Goal: Task Accomplishment & Management: Manage account settings

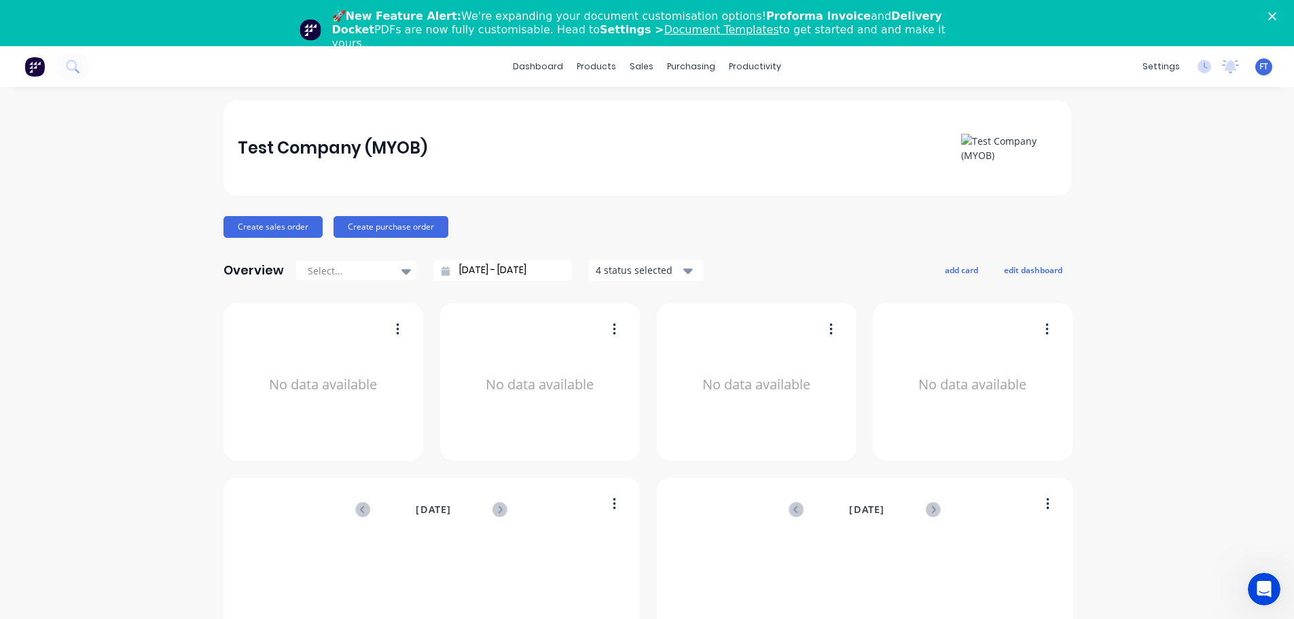
click at [1276, 12] on icon "Close" at bounding box center [1272, 16] width 8 height 8
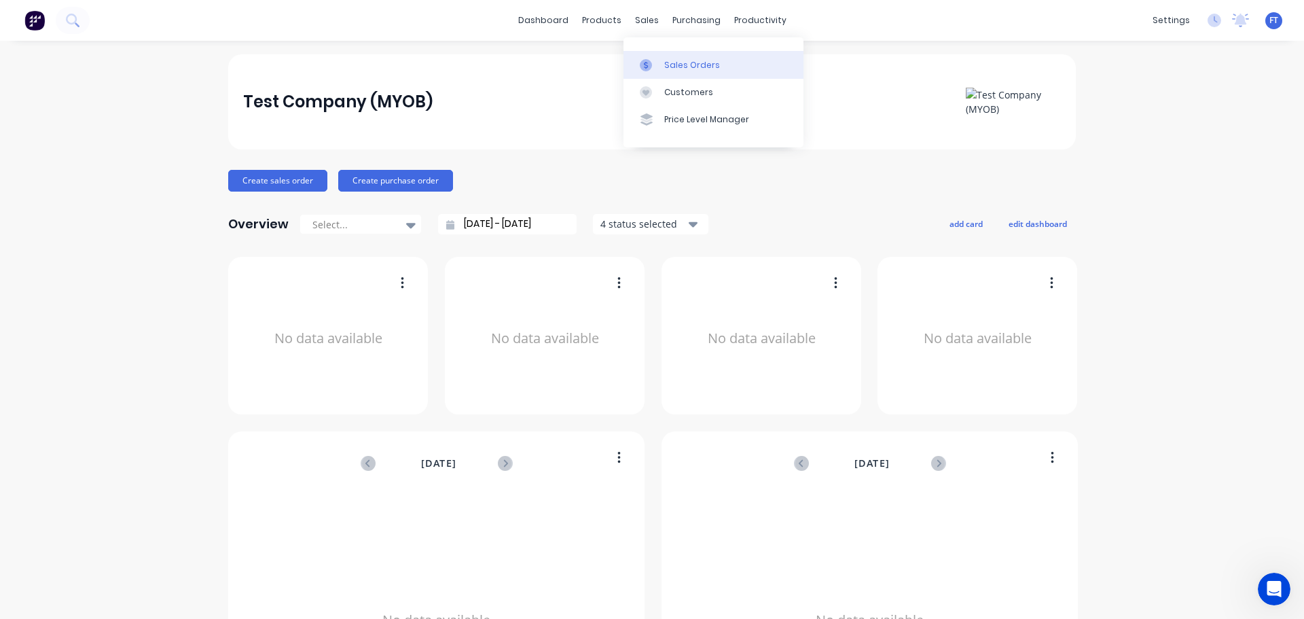
click at [678, 73] on link "Sales Orders" at bounding box center [713, 64] width 180 height 27
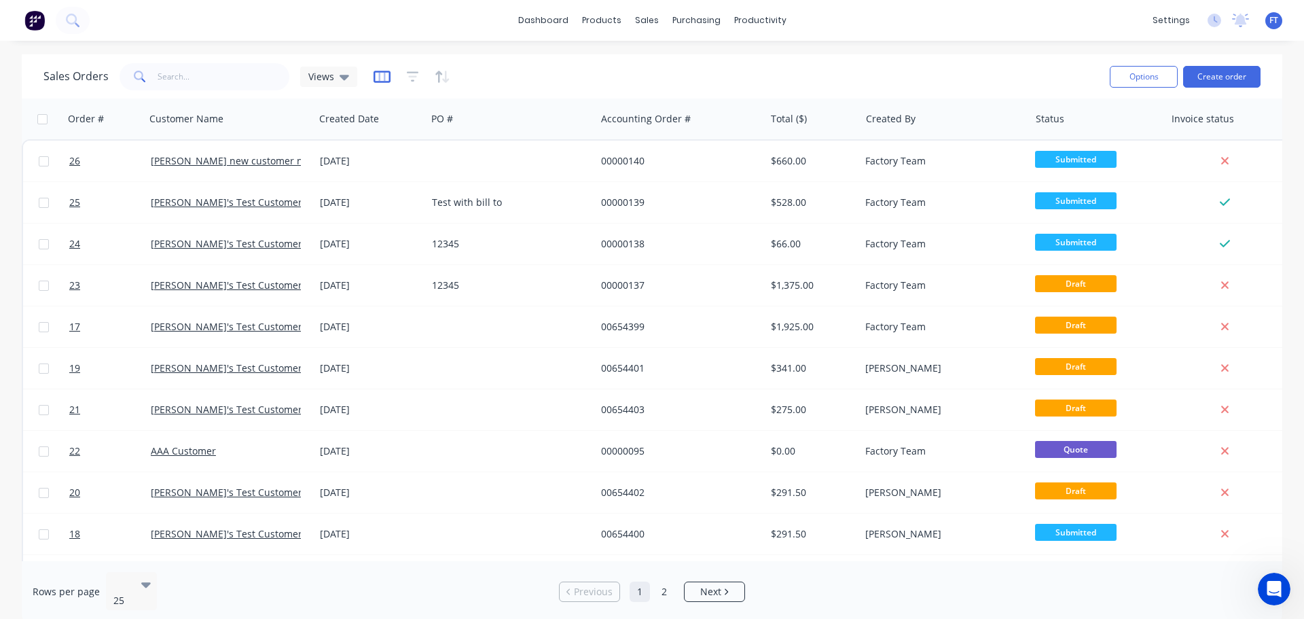
click at [378, 75] on icon "button" at bounding box center [381, 76] width 7 height 9
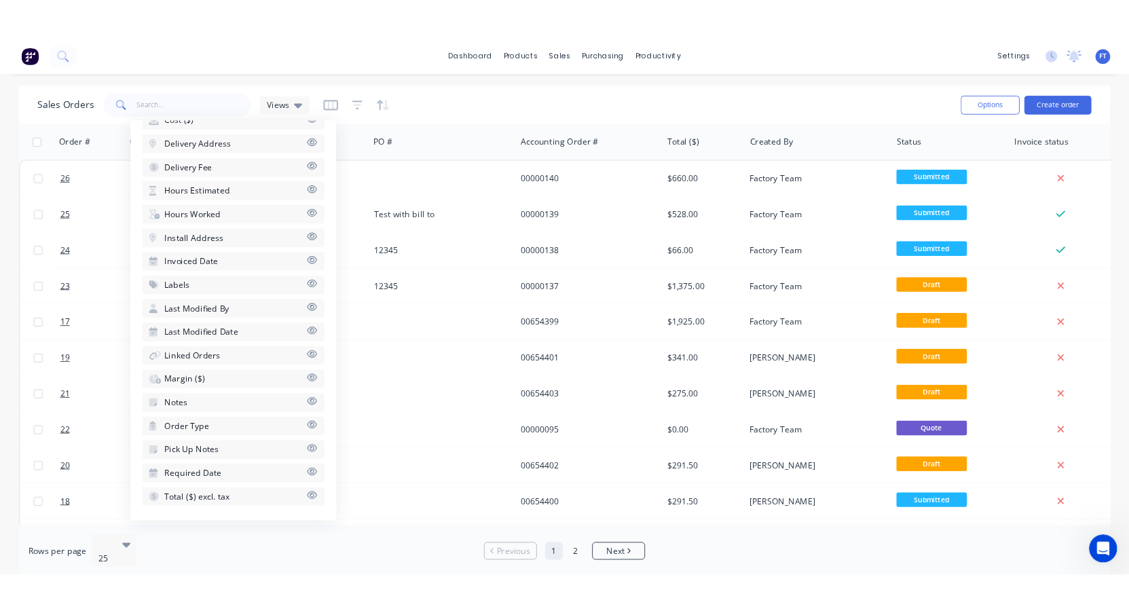
scroll to position [479, 0]
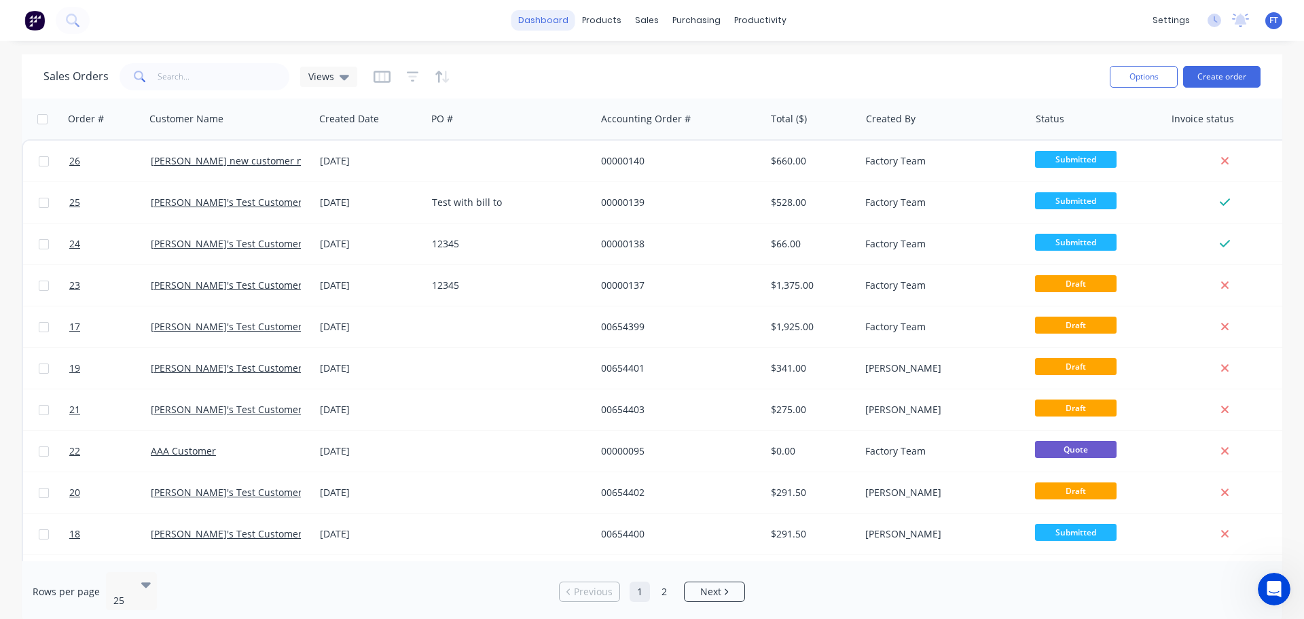
click at [556, 25] on link "dashboard" at bounding box center [543, 20] width 64 height 20
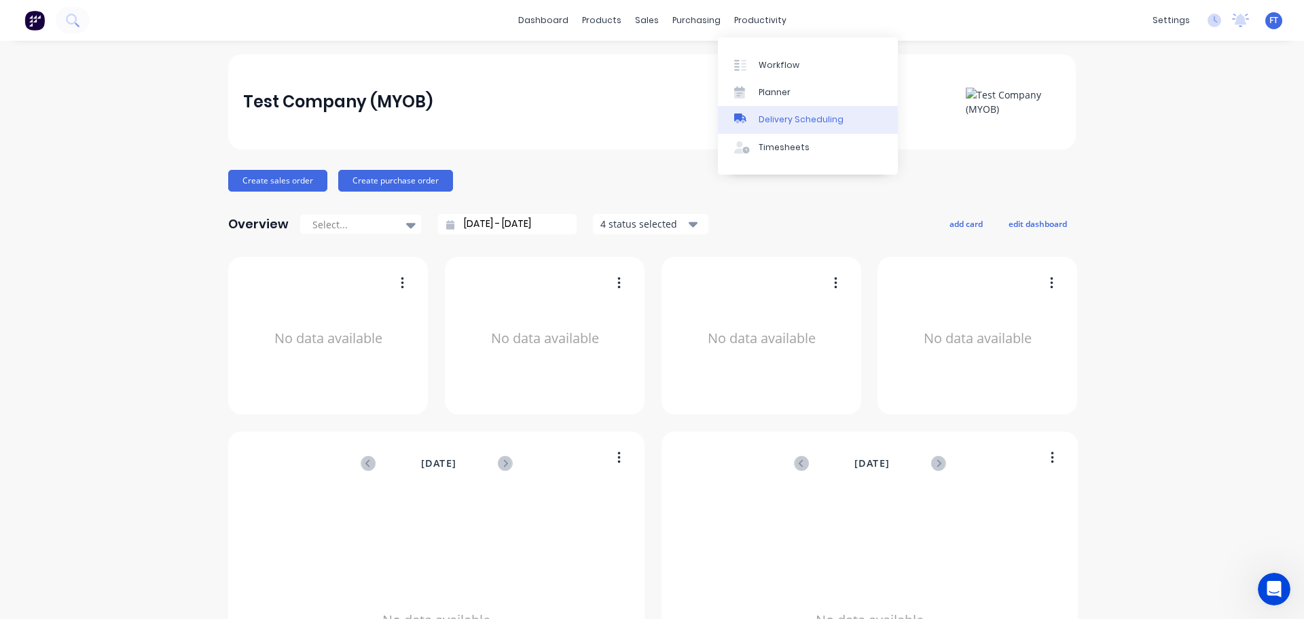
click at [788, 121] on div "Delivery Scheduling" at bounding box center [801, 119] width 85 height 12
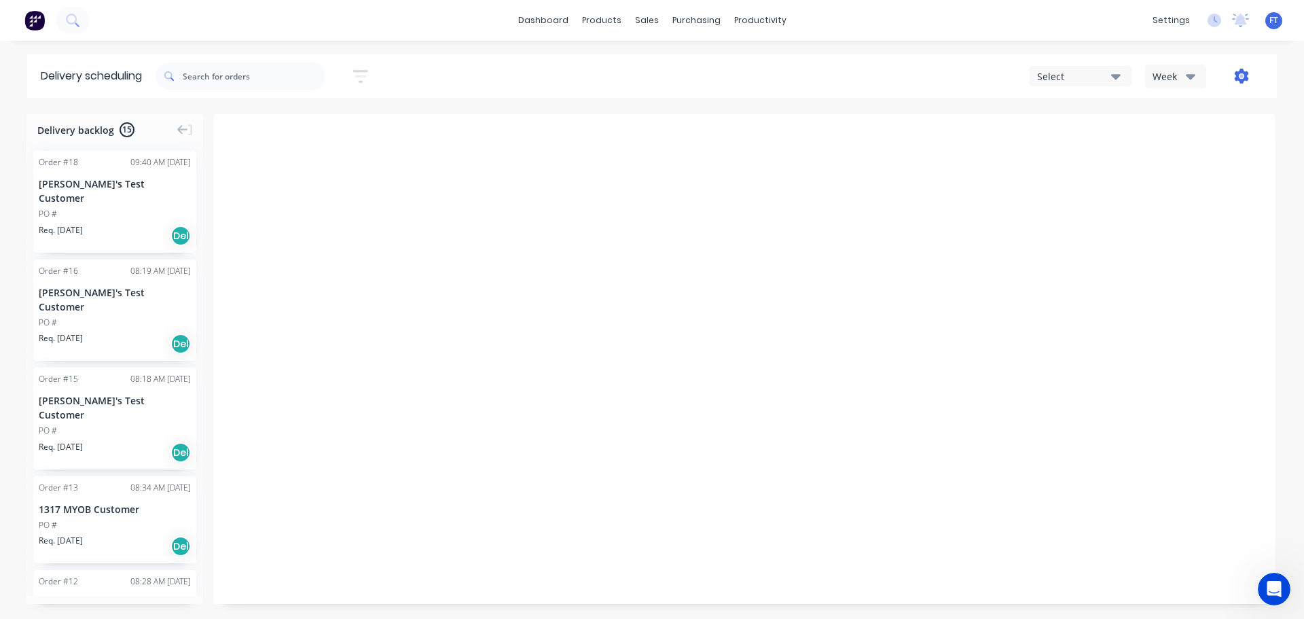
click at [1237, 75] on icon "button" at bounding box center [1242, 76] width 14 height 15
click at [1161, 145] on div "Settings" at bounding box center [1198, 140] width 105 height 20
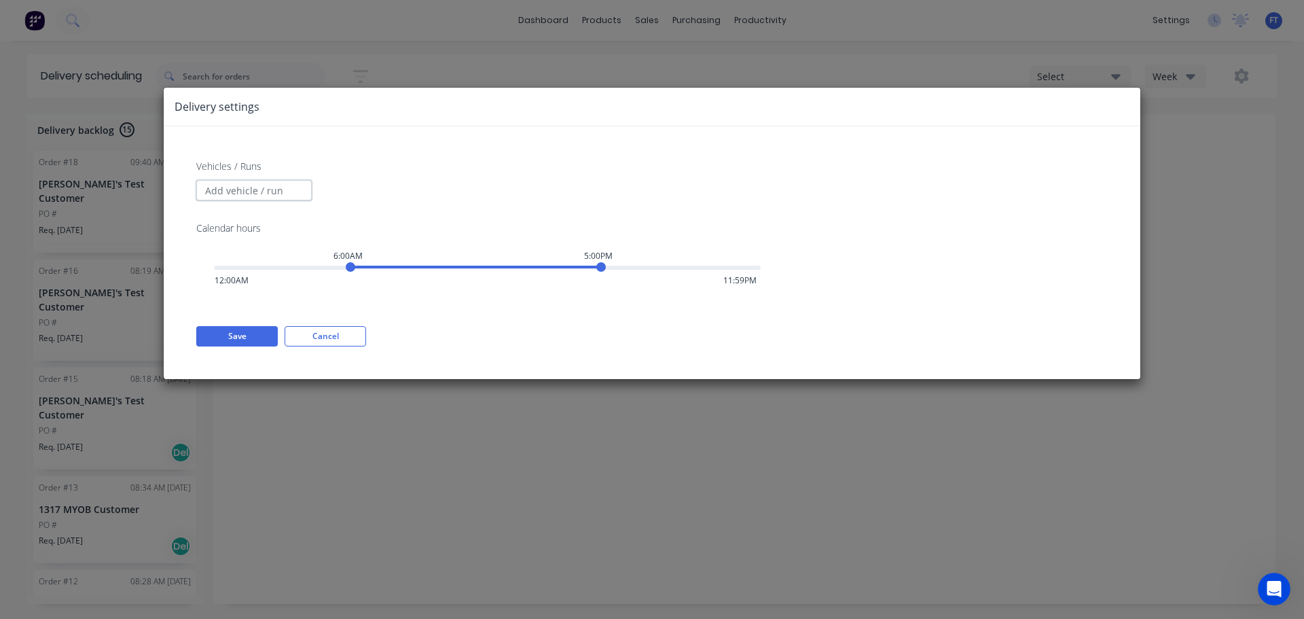
click at [225, 189] on input "Vehicles / Runs" at bounding box center [253, 190] width 115 height 20
drag, startPoint x: 229, startPoint y: 187, endPoint x: 156, endPoint y: 185, distance: 73.4
click at [156, 185] on div "Delivery settings Vehicles / Runs test Calendar hours 6:00AM 5:00PM 12:00AM 11:…" at bounding box center [652, 309] width 1304 height 619
type input "M"
type input "White ute"
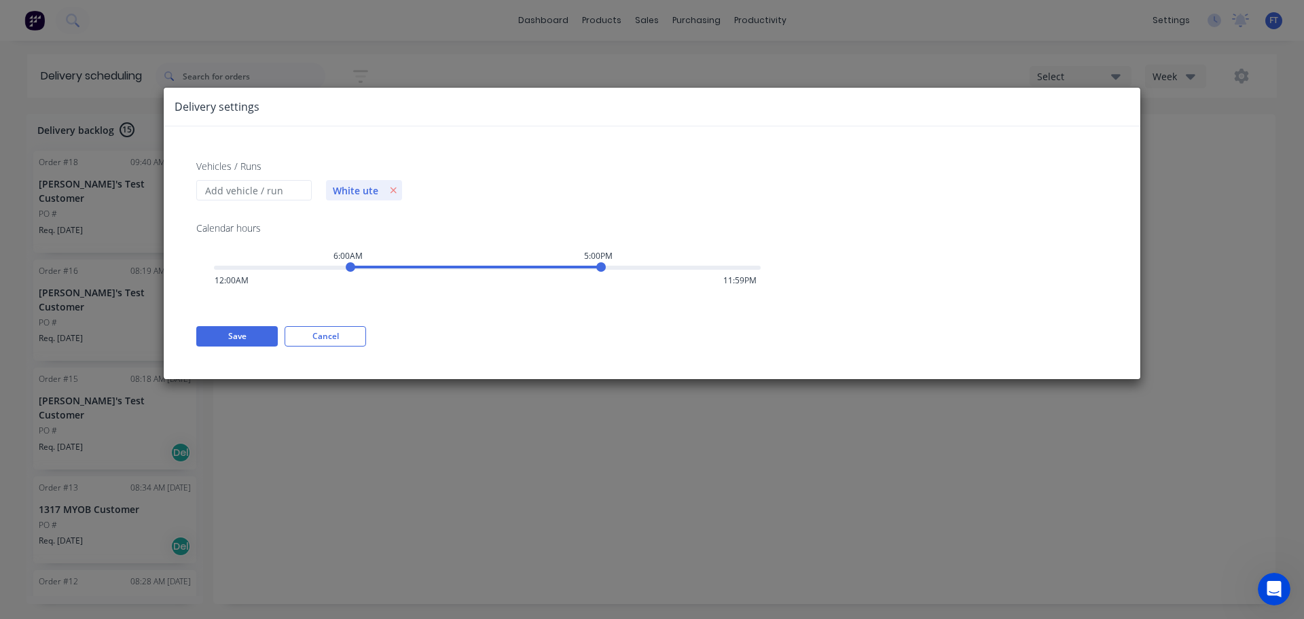
click at [345, 188] on span "White ute" at bounding box center [355, 190] width 59 height 14
click at [331, 335] on button "Cancel" at bounding box center [325, 336] width 81 height 20
